Goal: Obtain resource: Obtain resource

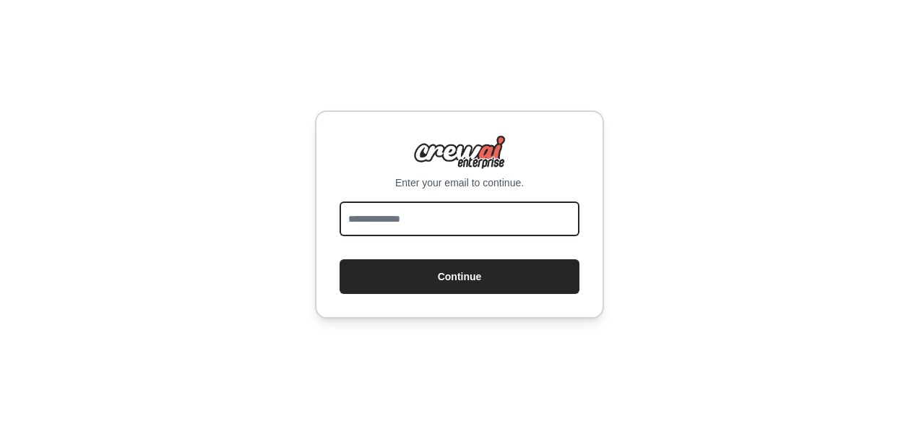
click at [461, 225] on input "email" at bounding box center [459, 219] width 240 height 35
type input "**********"
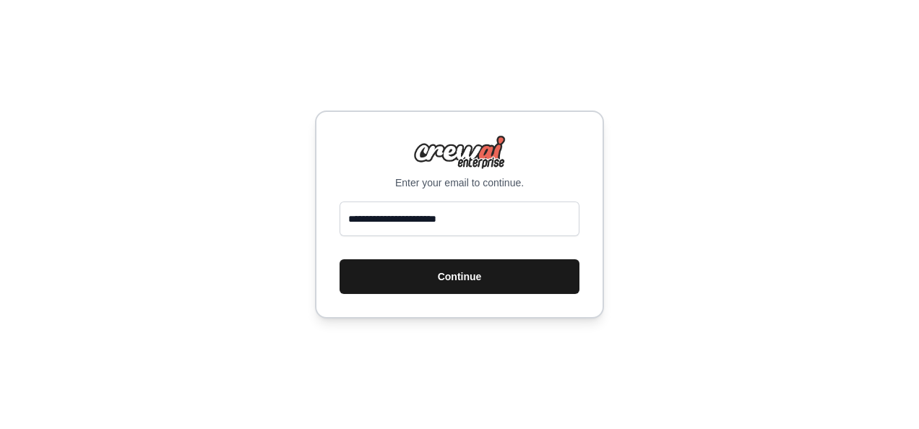
click at [449, 285] on button "Continue" at bounding box center [459, 276] width 240 height 35
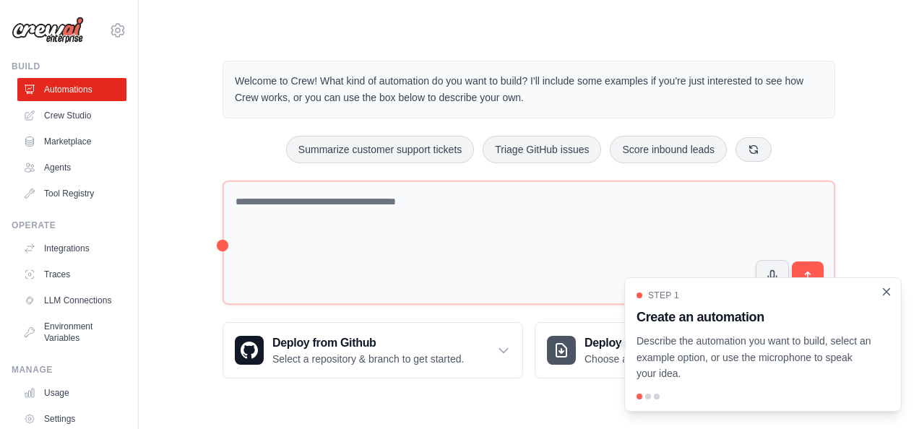
click at [890, 290] on icon "Close walkthrough" at bounding box center [886, 291] width 13 height 13
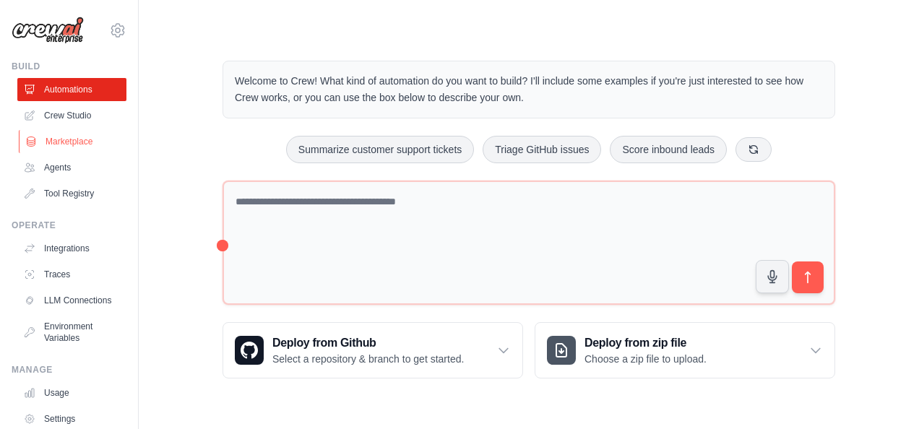
click at [77, 140] on link "Marketplace" at bounding box center [73, 141] width 109 height 23
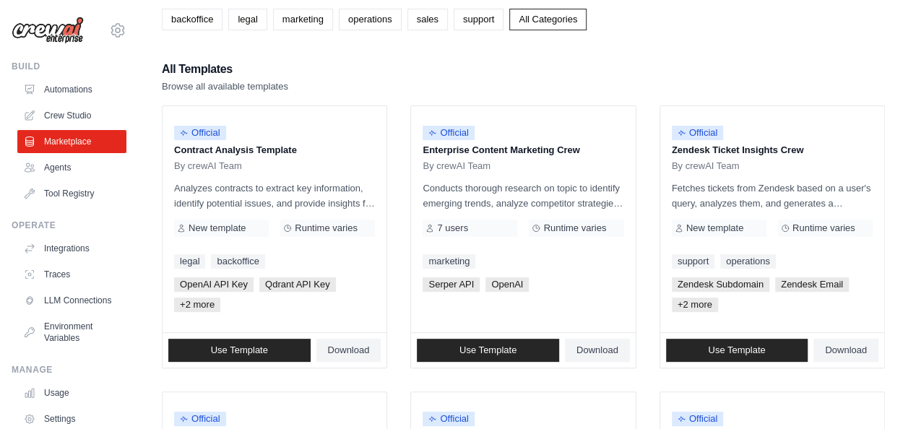
scroll to position [88, 0]
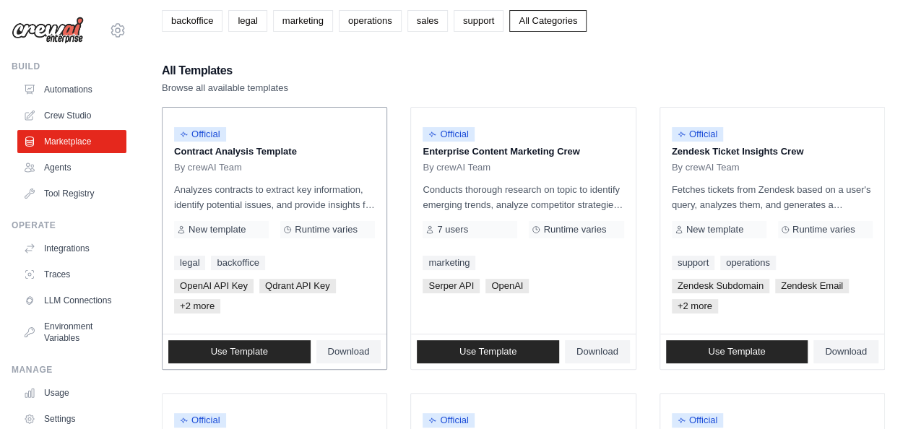
click at [196, 305] on span "+2 more" at bounding box center [197, 306] width 46 height 14
click at [343, 355] on span "Download" at bounding box center [349, 352] width 42 height 12
click at [880, 67] on div "All Templates Browse all available templates" at bounding box center [523, 78] width 723 height 35
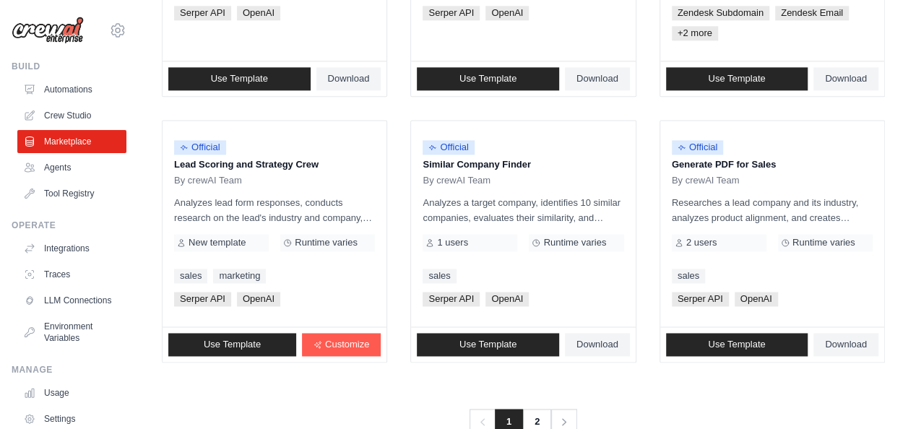
scroll to position [946, 0]
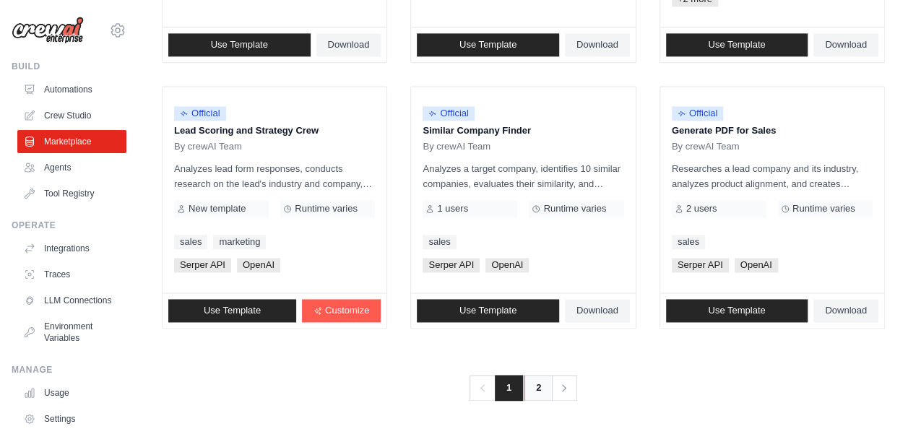
click at [539, 383] on link "2" at bounding box center [538, 388] width 29 height 26
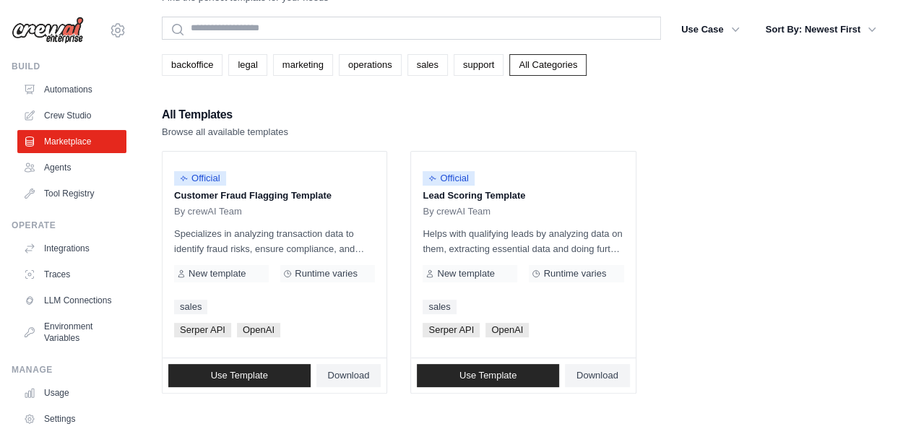
scroll to position [111, 0]
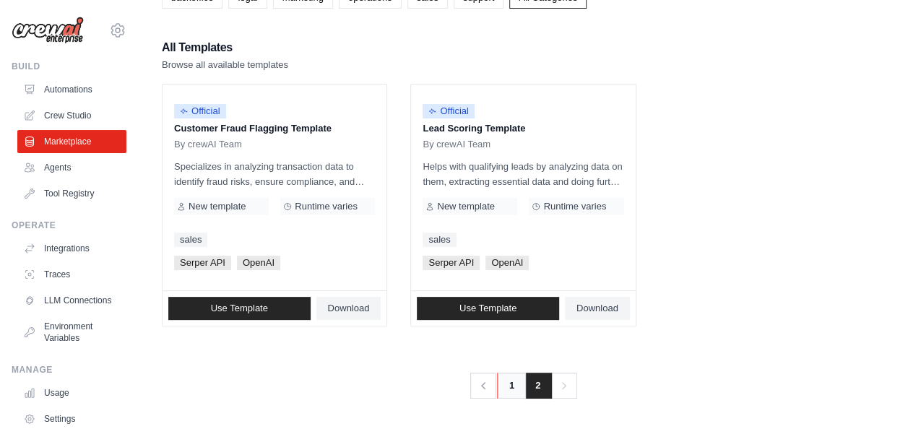
click at [505, 385] on link "1" at bounding box center [511, 386] width 29 height 26
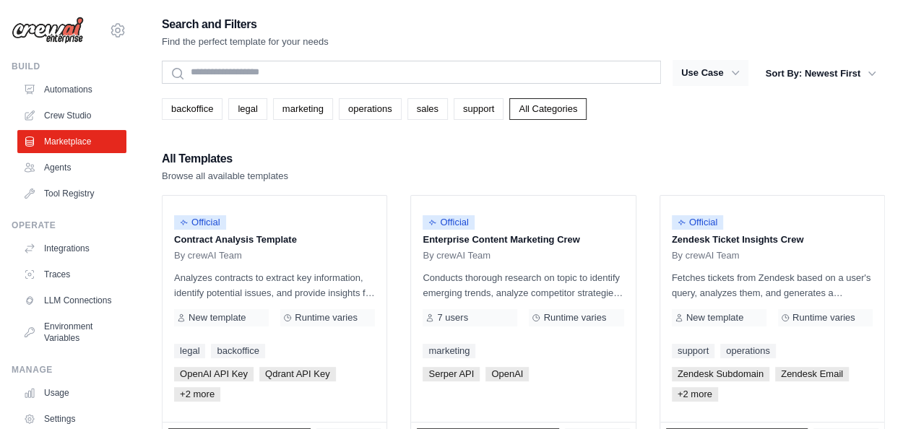
click at [695, 74] on button "Use Case" at bounding box center [710, 73] width 76 height 26
click at [726, 69] on button "Use Case" at bounding box center [710, 73] width 76 height 26
click at [553, 108] on link "All Categories" at bounding box center [547, 109] width 77 height 22
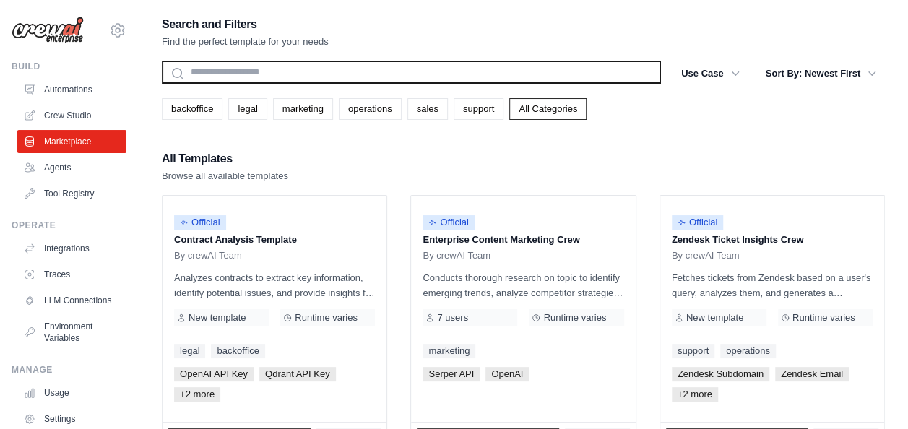
click at [377, 79] on input "text" at bounding box center [411, 72] width 499 height 23
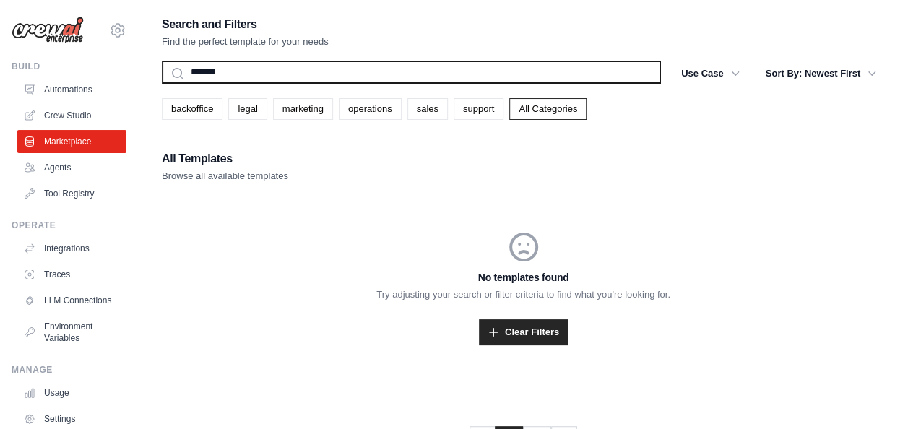
type input "*******"
click at [161, 83] on button "Search" at bounding box center [161, 83] width 1 height 1
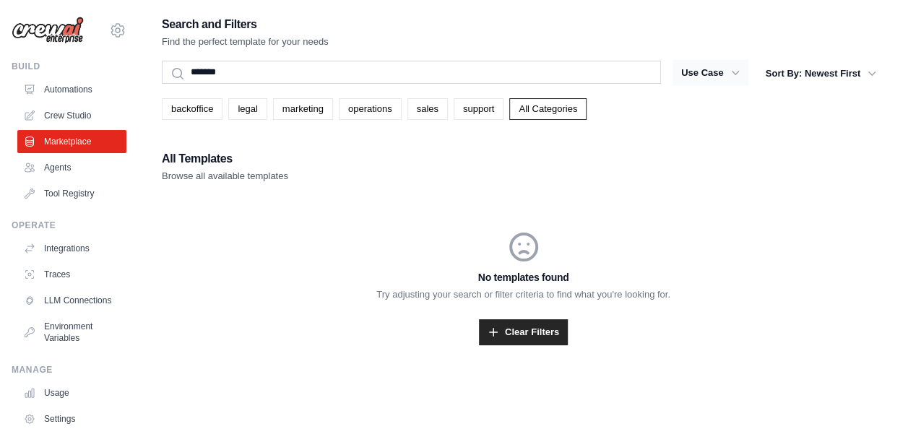
click at [702, 81] on button "Use Case" at bounding box center [710, 73] width 76 height 26
click at [63, 139] on link "Marketplace" at bounding box center [73, 141] width 109 height 23
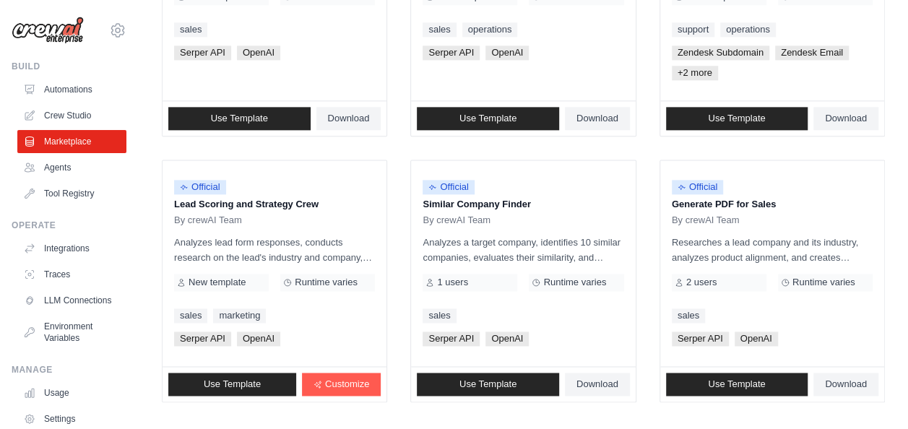
scroll to position [946, 0]
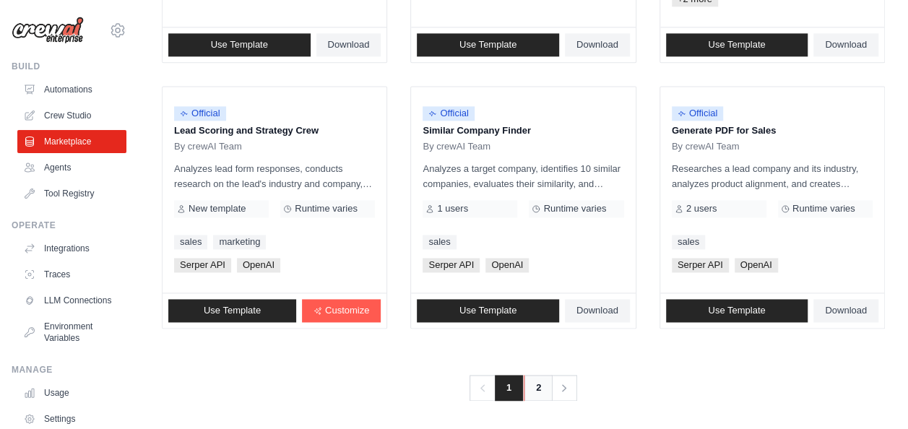
click at [536, 389] on link "2" at bounding box center [538, 388] width 29 height 26
